Goal: Navigation & Orientation: Find specific page/section

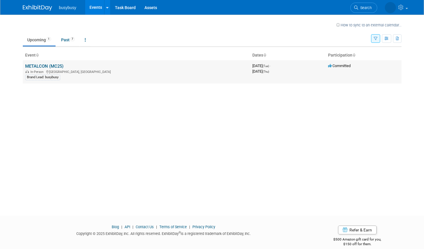
click at [58, 66] on link "METALCON (MC25)" at bounding box center [44, 66] width 38 height 5
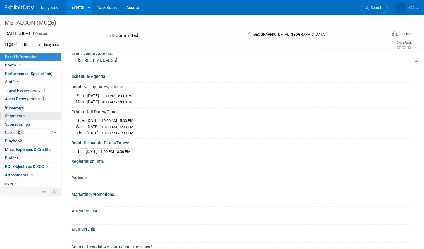
scroll to position [259, 0]
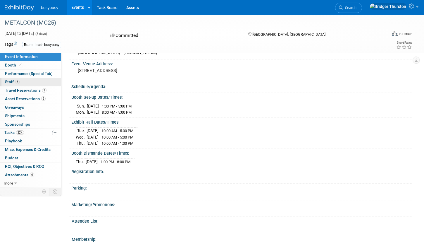
click at [20, 80] on link "3 Staff 3" at bounding box center [30, 82] width 61 height 8
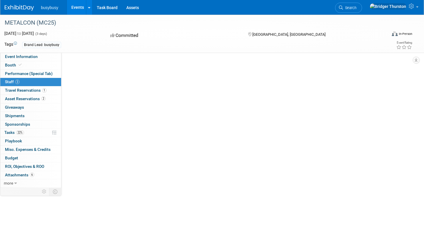
scroll to position [0, 0]
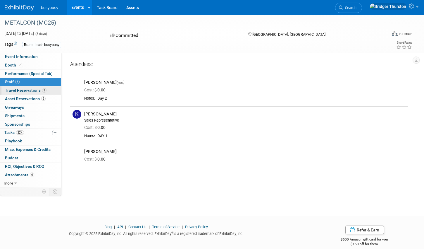
click at [20, 90] on span "Travel Reservations 1" at bounding box center [26, 90] width 42 height 5
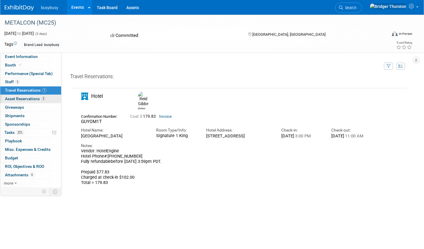
click at [23, 95] on link "2 Asset Reservations 2" at bounding box center [30, 99] width 61 height 8
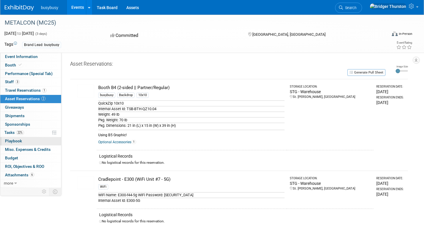
click at [28, 143] on link "0 Playbook 0" at bounding box center [30, 141] width 61 height 8
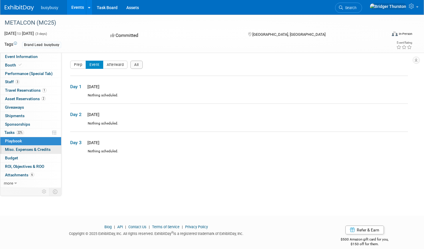
click at [29, 148] on span "Misc. Expenses & Credits 0" at bounding box center [28, 149] width 46 height 5
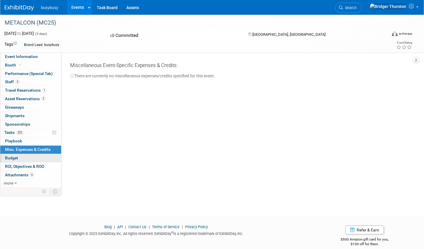
click at [28, 156] on link "Budget" at bounding box center [30, 158] width 61 height 8
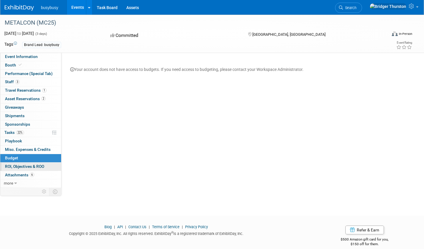
click at [28, 163] on link "0 ROI, Objectives & ROO 0" at bounding box center [30, 166] width 61 height 8
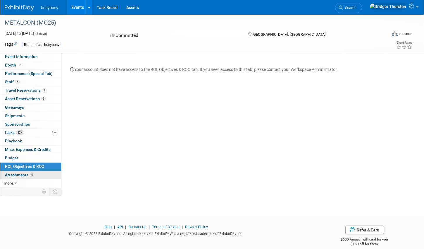
click at [26, 171] on link "6 Attachments 6" at bounding box center [30, 175] width 61 height 8
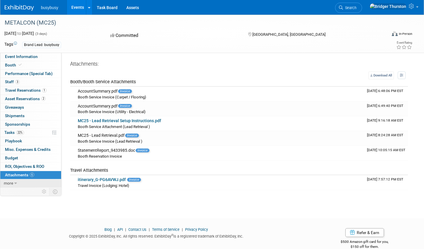
click at [18, 181] on link "more" at bounding box center [30, 183] width 61 height 8
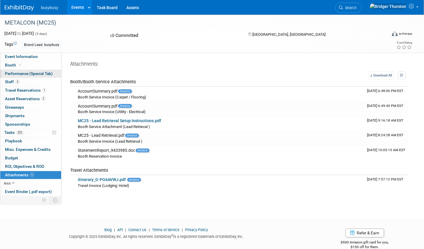
click at [25, 74] on span "Performance (Special Tab)" at bounding box center [29, 73] width 48 height 5
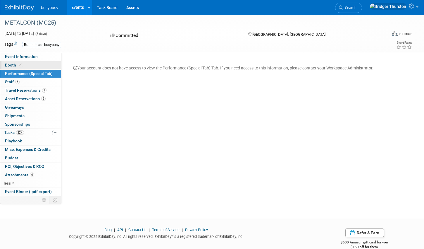
click at [25, 67] on link "Booth" at bounding box center [30, 65] width 61 height 8
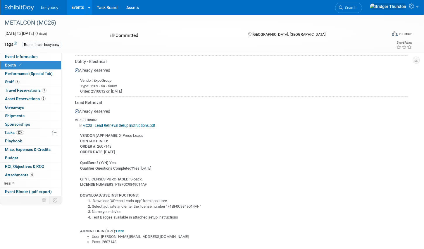
scroll to position [359, 0]
